Goal: Transaction & Acquisition: Purchase product/service

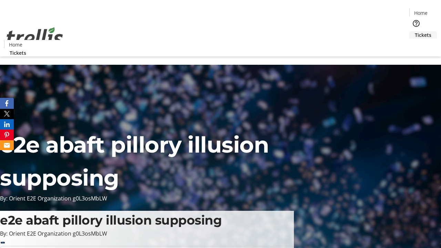
click at [415, 31] on span "Tickets" at bounding box center [423, 34] width 17 height 7
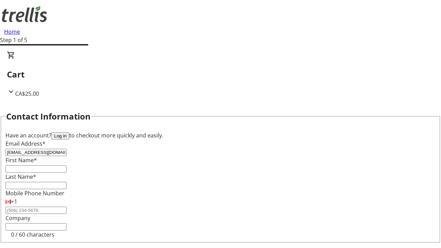
type input "[EMAIL_ADDRESS][DOMAIN_NAME]"
type input "Elmo"
type input "Breitenberg"
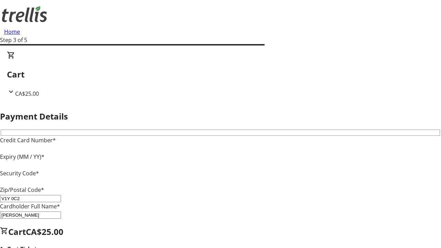
type input "V1Y 0C2"
